Goal: Go to known website: Go to known website

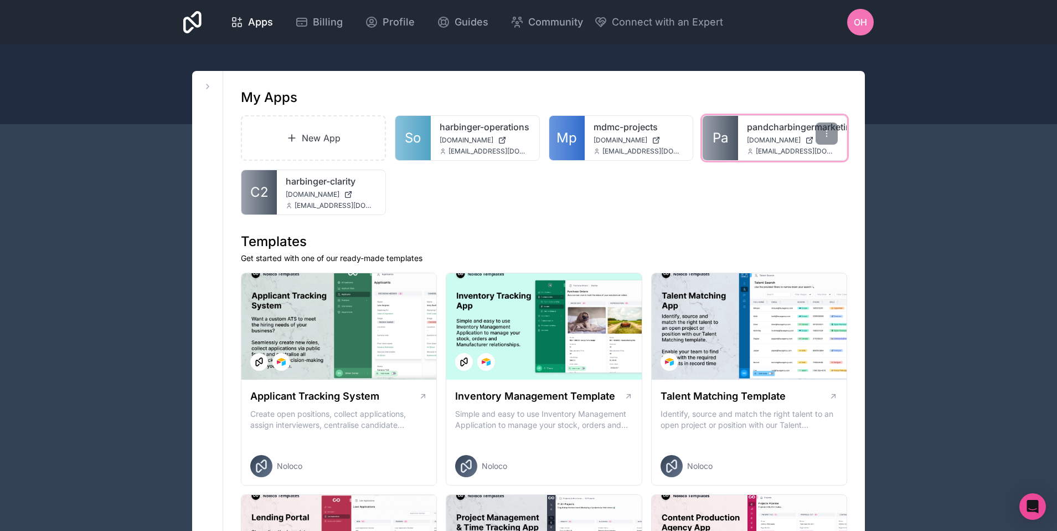
click at [770, 134] on div "pandcharbingermarketing [DOMAIN_NAME] [EMAIL_ADDRESS][DOMAIN_NAME]" at bounding box center [792, 138] width 109 height 44
click at [763, 130] on link "pandcharbingermarketing" at bounding box center [792, 126] width 91 height 13
